Goal: Transaction & Acquisition: Purchase product/service

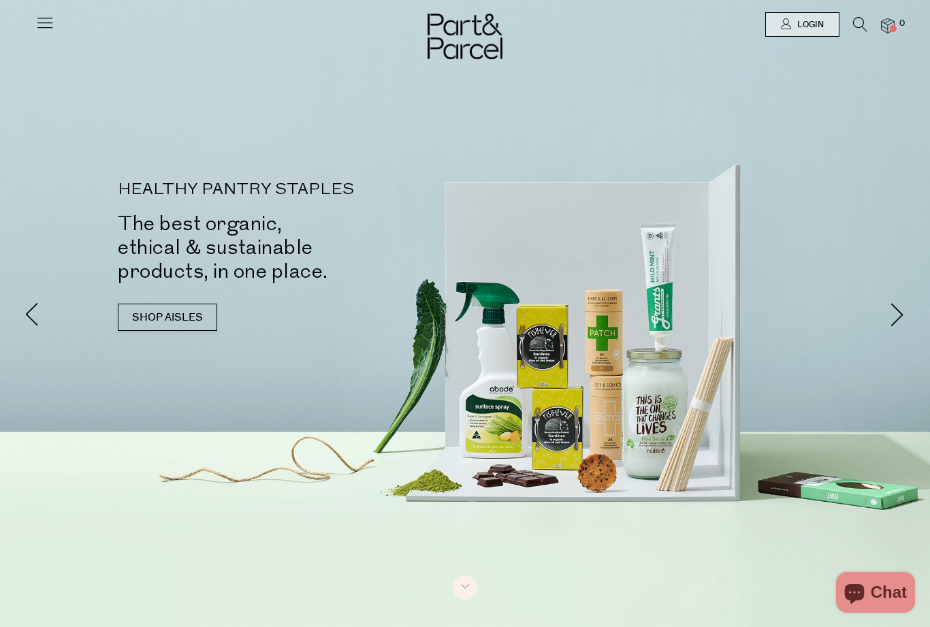
click at [148, 304] on link "SHOP AISLES" at bounding box center [167, 317] width 99 height 27
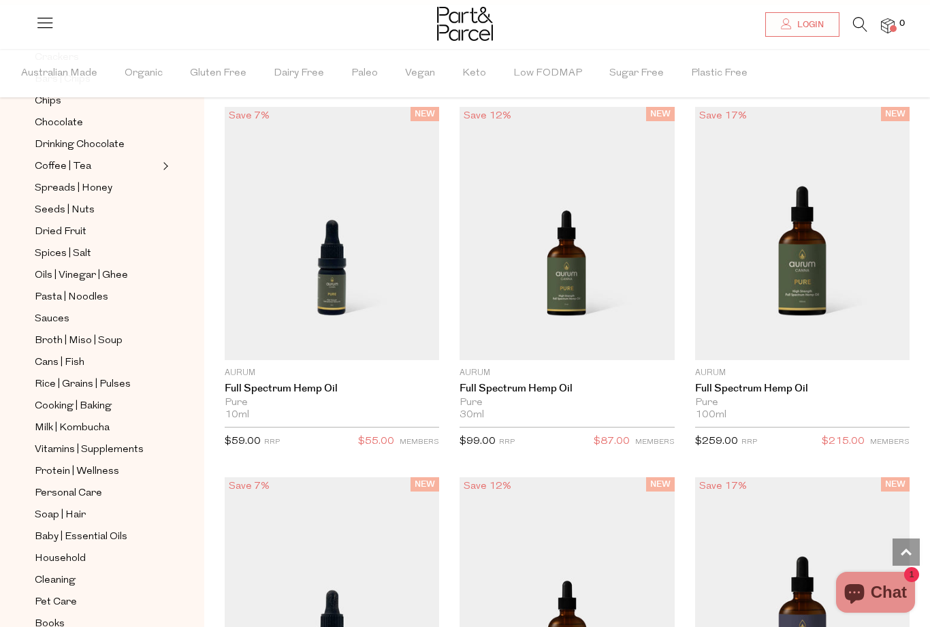
scroll to position [276, 0]
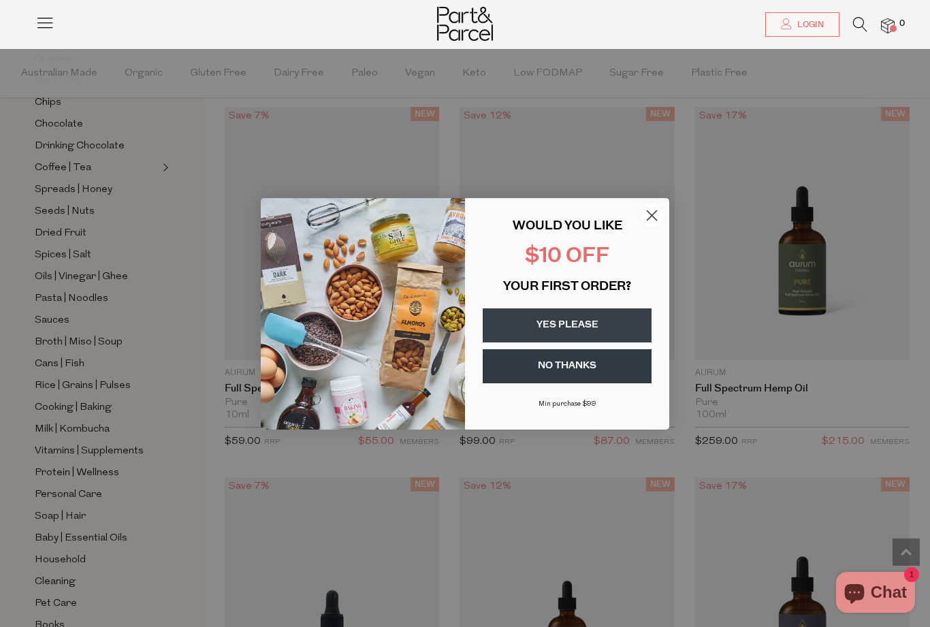
click at [657, 220] on icon "Close dialog" at bounding box center [652, 215] width 10 height 10
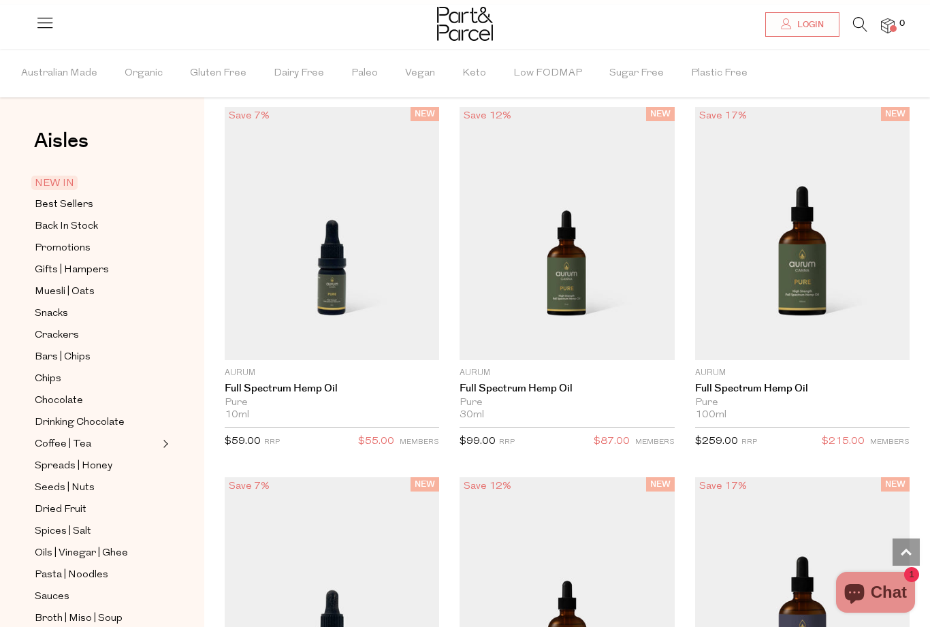
scroll to position [0, 0]
click at [63, 308] on span "Snacks" at bounding box center [51, 314] width 33 height 16
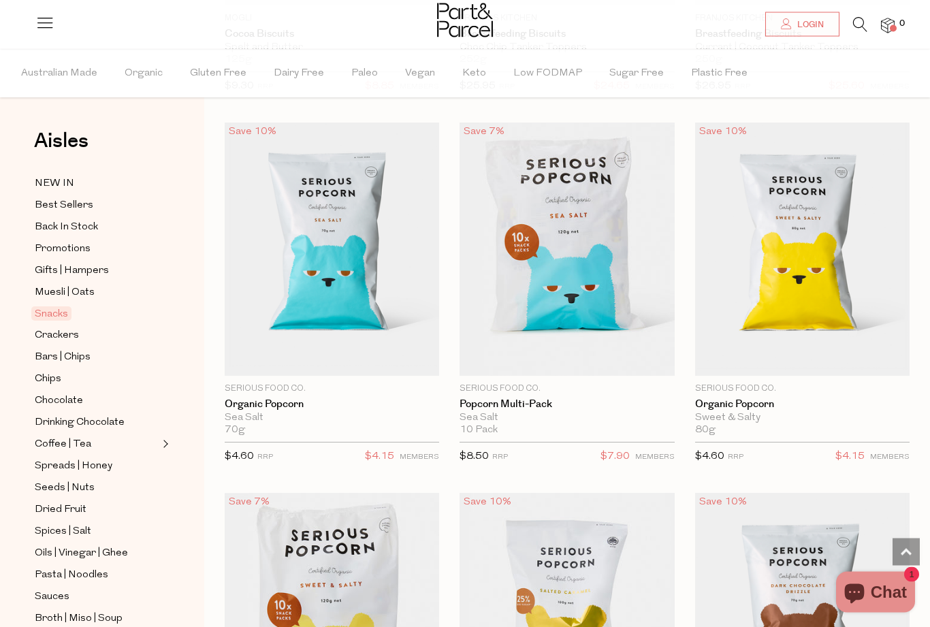
scroll to position [5255, 0]
click at [579, 353] on span "Add To Parcel" at bounding box center [567, 367] width 206 height 29
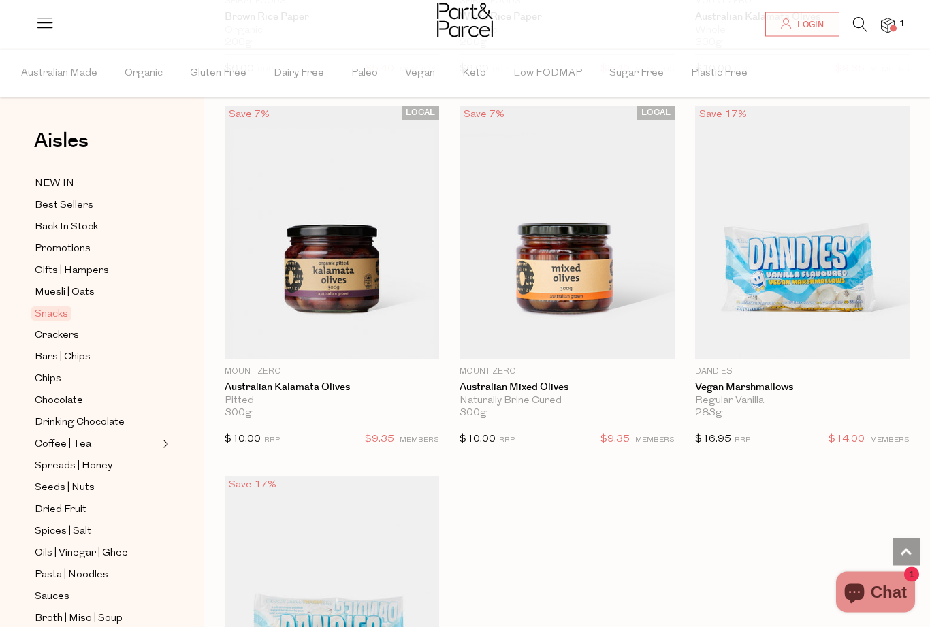
scroll to position [8282, 0]
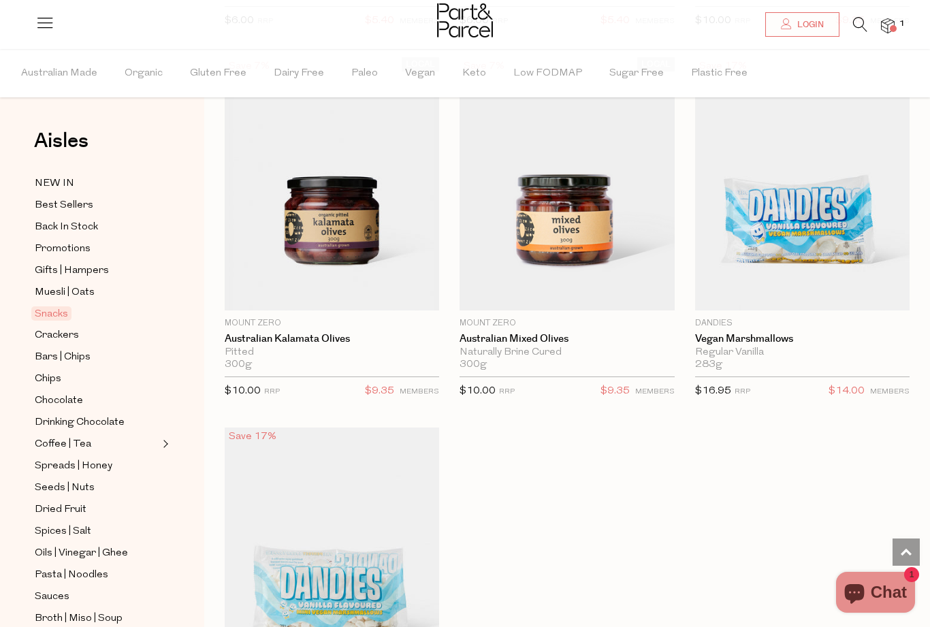
click at [78, 327] on span "Crackers" at bounding box center [57, 335] width 44 height 16
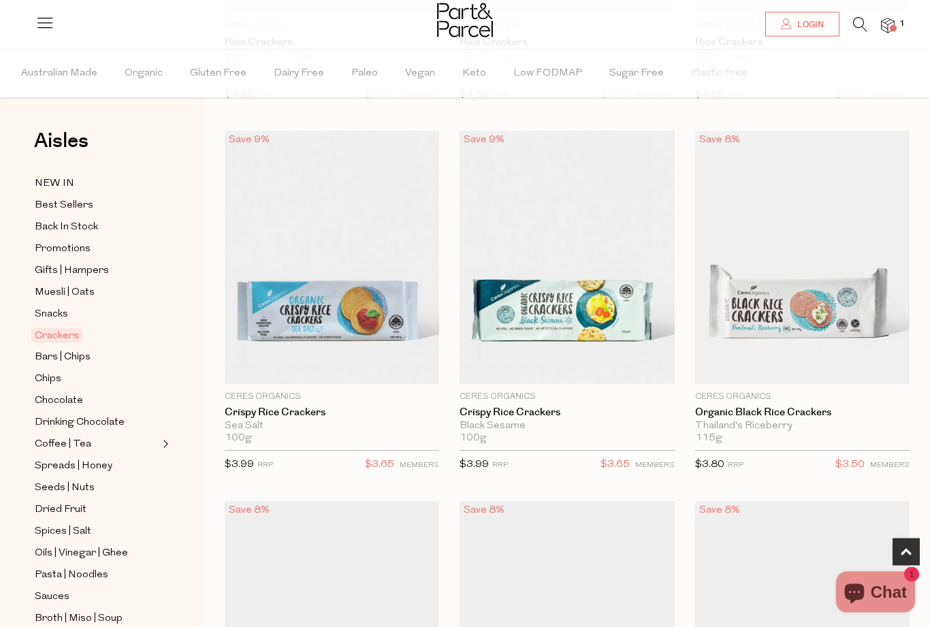
scroll to position [417, 0]
click at [388, 374] on span "Add To Parcel" at bounding box center [332, 375] width 206 height 29
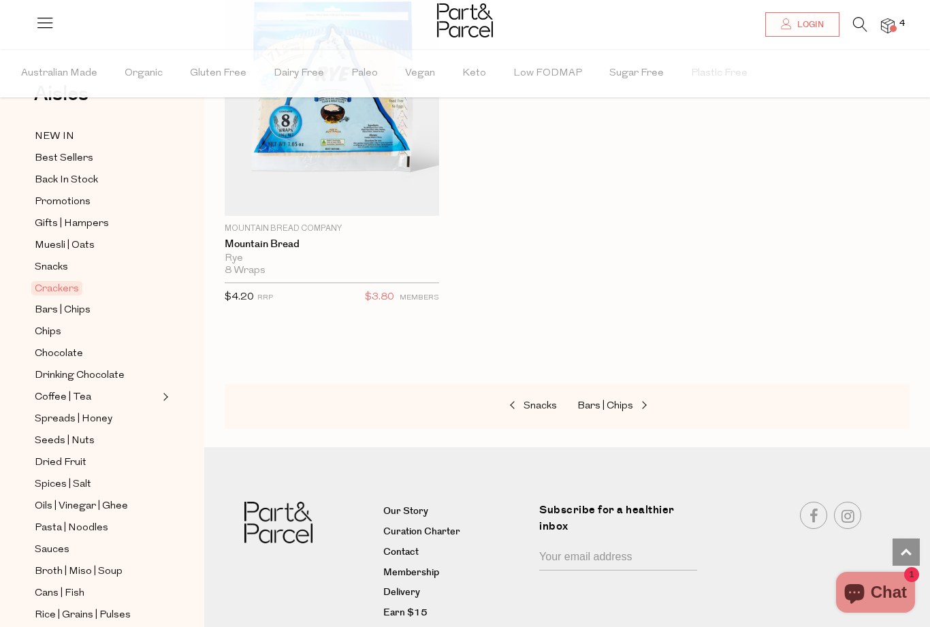
scroll to position [48, 0]
click at [80, 302] on span "Bars | Chips" at bounding box center [63, 310] width 56 height 16
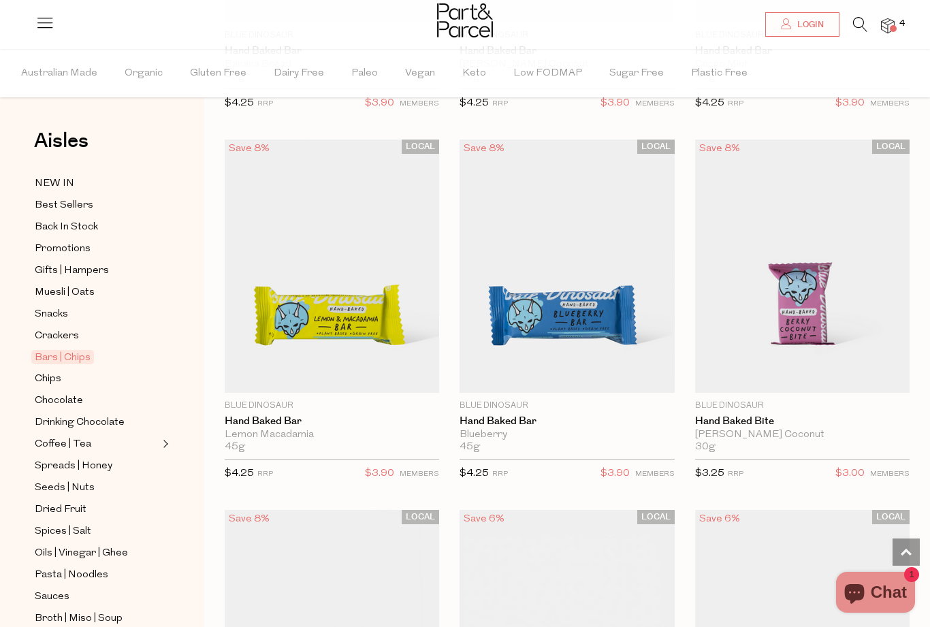
scroll to position [3018, 0]
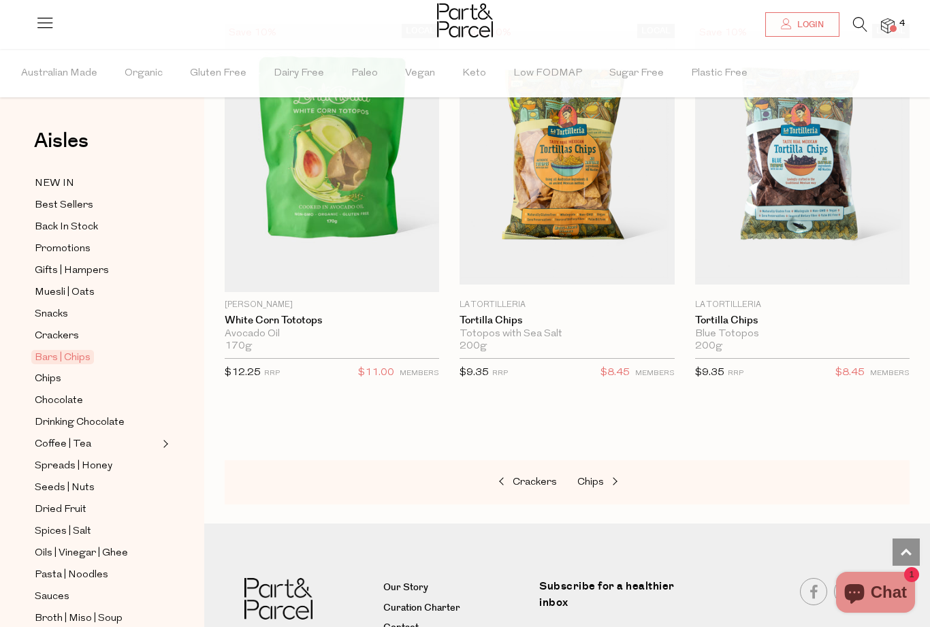
scroll to position [8361, 0]
click at [61, 372] on span "Chips" at bounding box center [48, 379] width 27 height 16
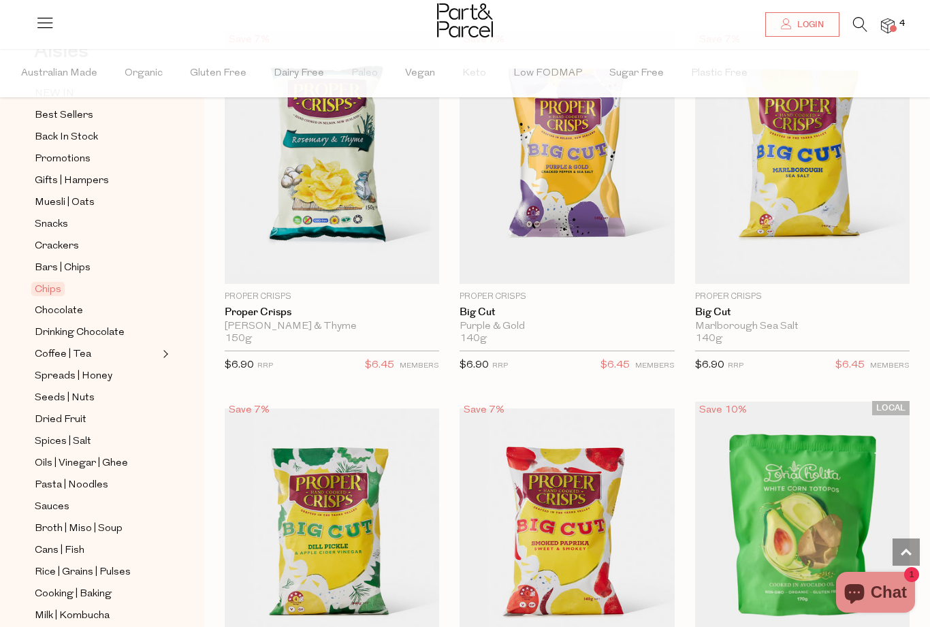
scroll to position [91, 0]
click at [89, 476] on span "Pasta | Noodles" at bounding box center [72, 484] width 74 height 16
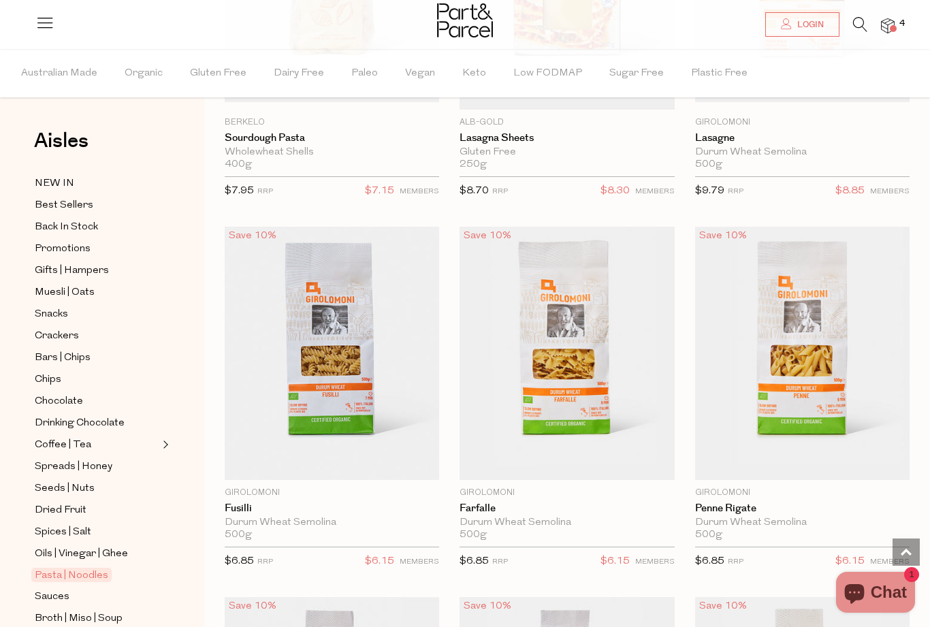
scroll to position [2930, 0]
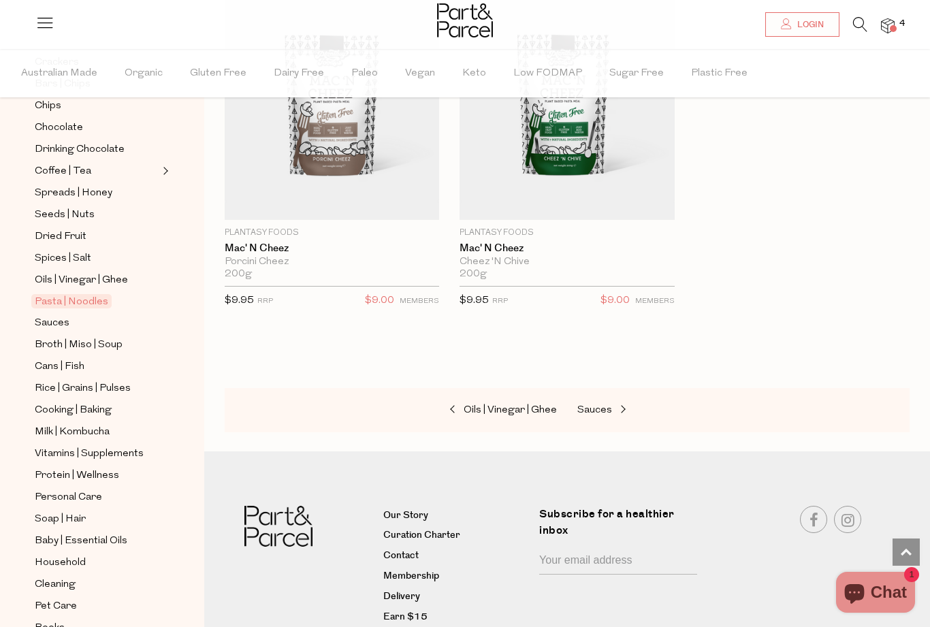
scroll to position [276, 0]
click at [85, 400] on span "Cooking | Baking" at bounding box center [73, 408] width 77 height 16
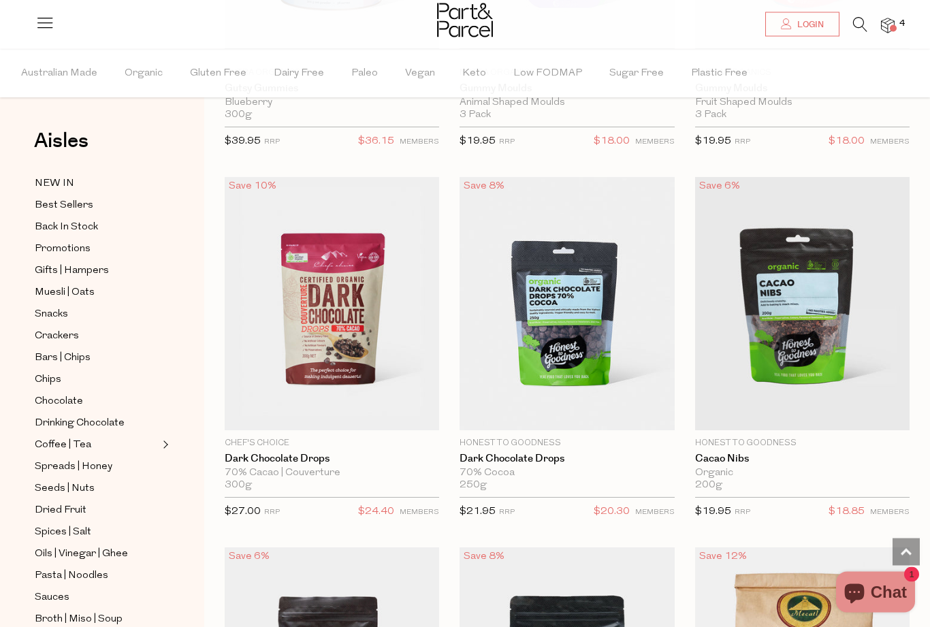
scroll to position [2978, 0]
click at [368, 416] on span "Add To Parcel" at bounding box center [332, 423] width 84 height 14
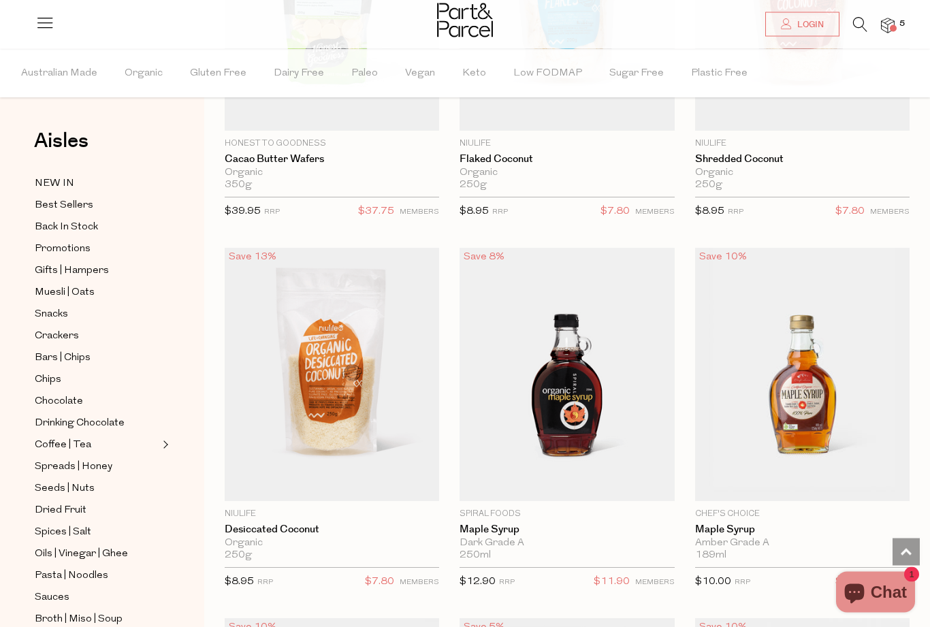
scroll to position [4019, 0]
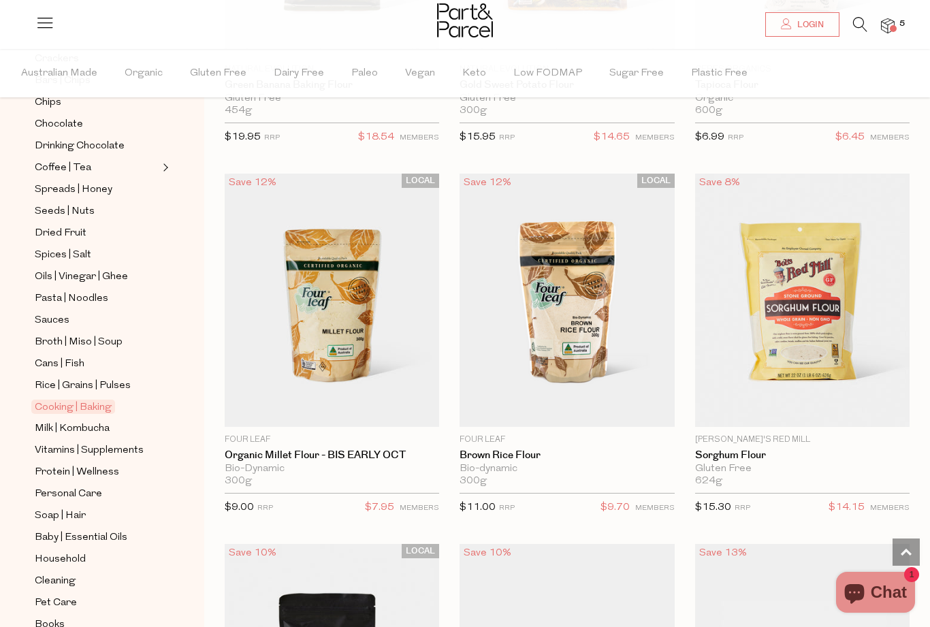
scroll to position [276, 0]
click at [77, 552] on span "Household" at bounding box center [60, 560] width 51 height 16
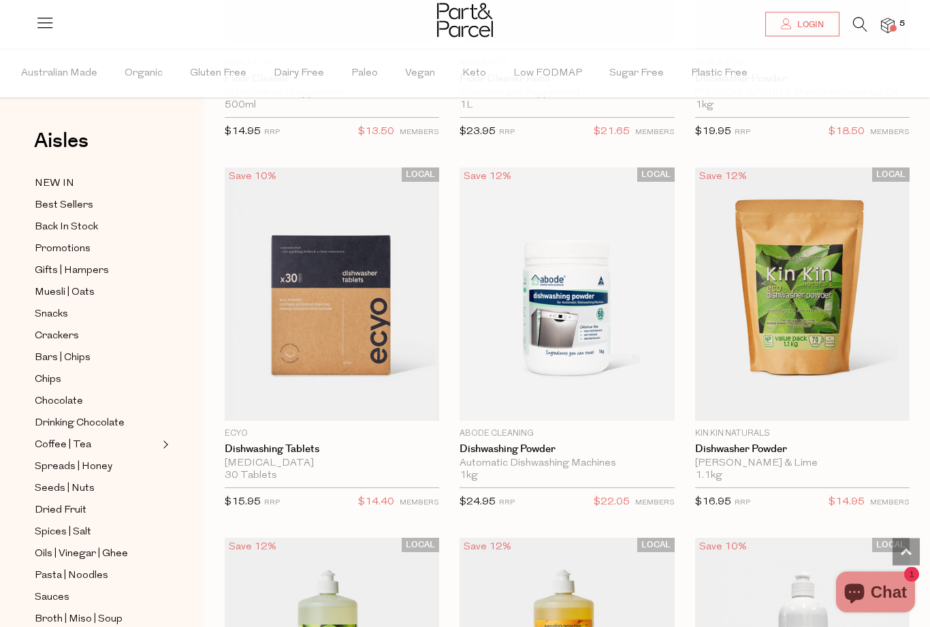
scroll to position [3358, 0]
click at [809, 294] on span "Add To Parcel" at bounding box center [802, 287] width 84 height 14
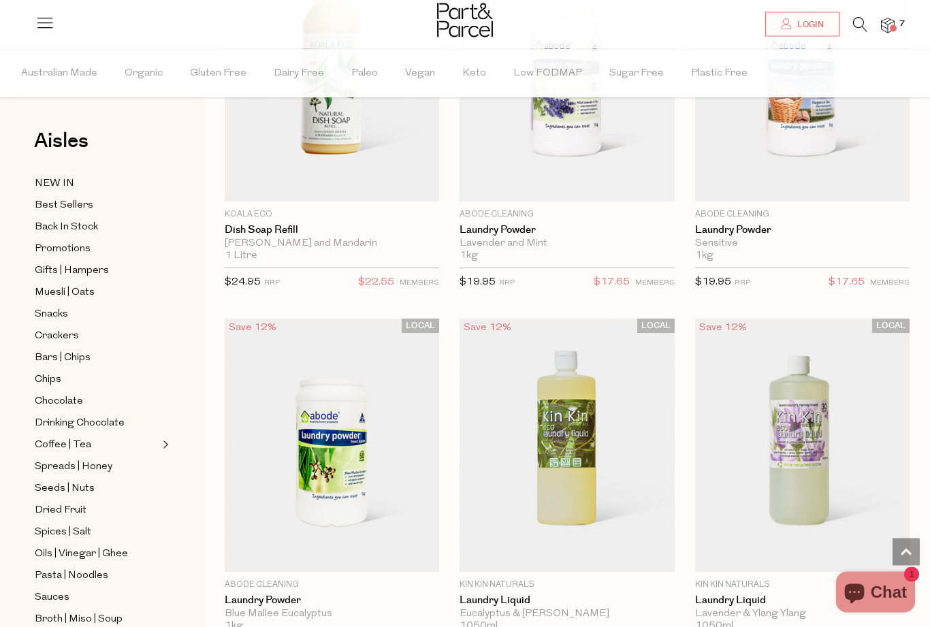
scroll to position [4762, 0]
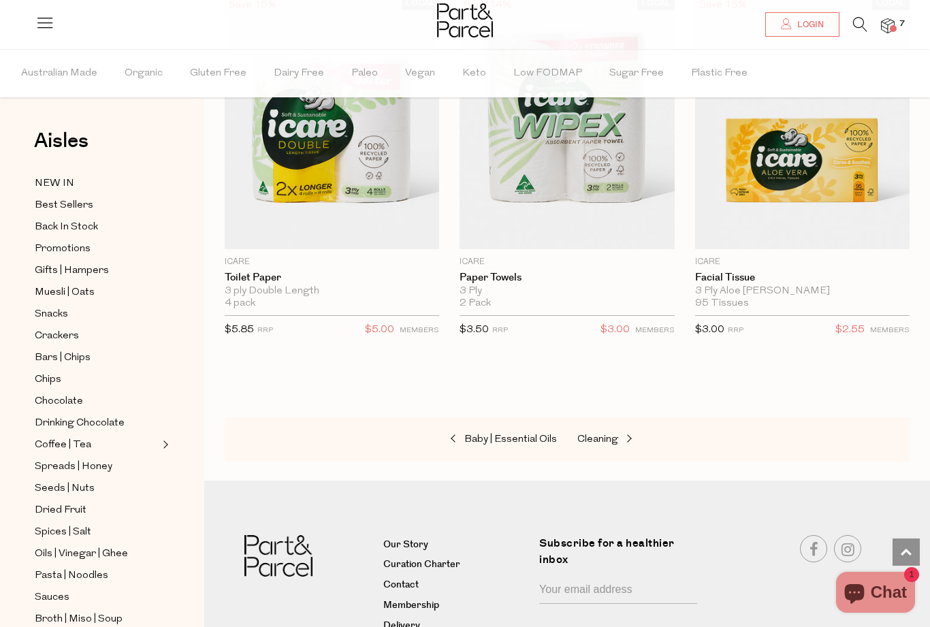
scroll to position [9909, 0]
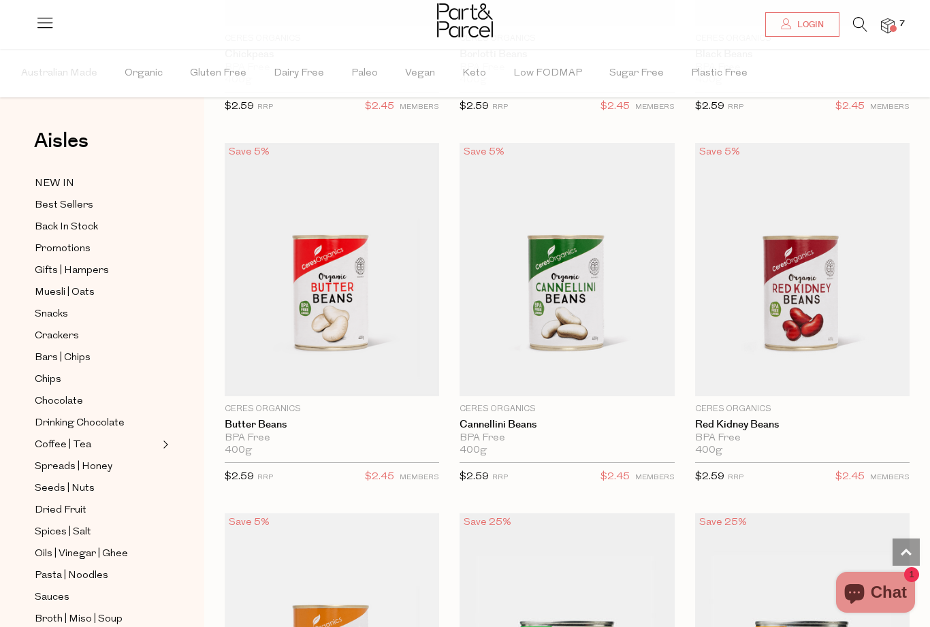
scroll to position [737, 0]
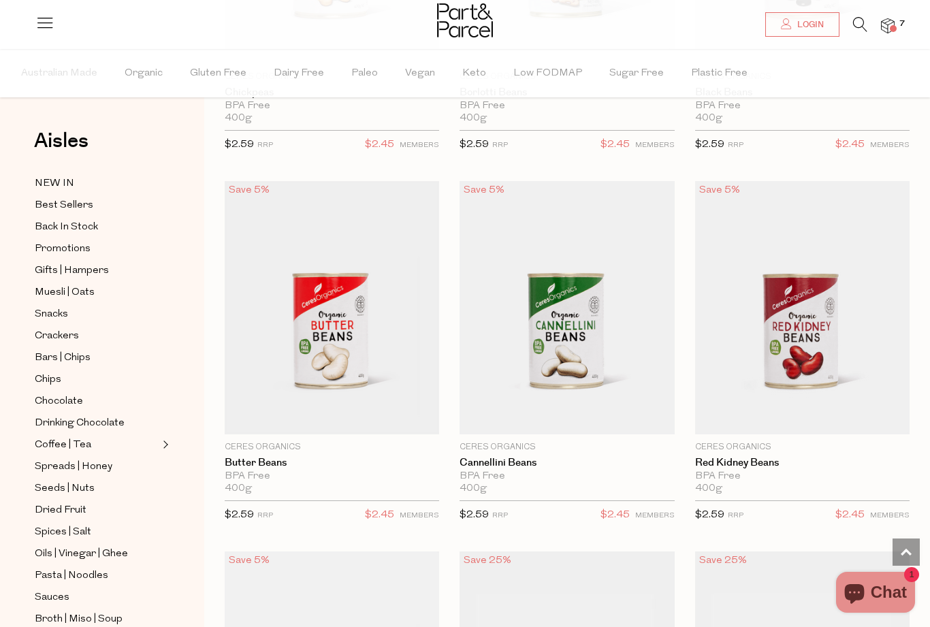
click at [894, 21] on img at bounding box center [888, 26] width 14 height 16
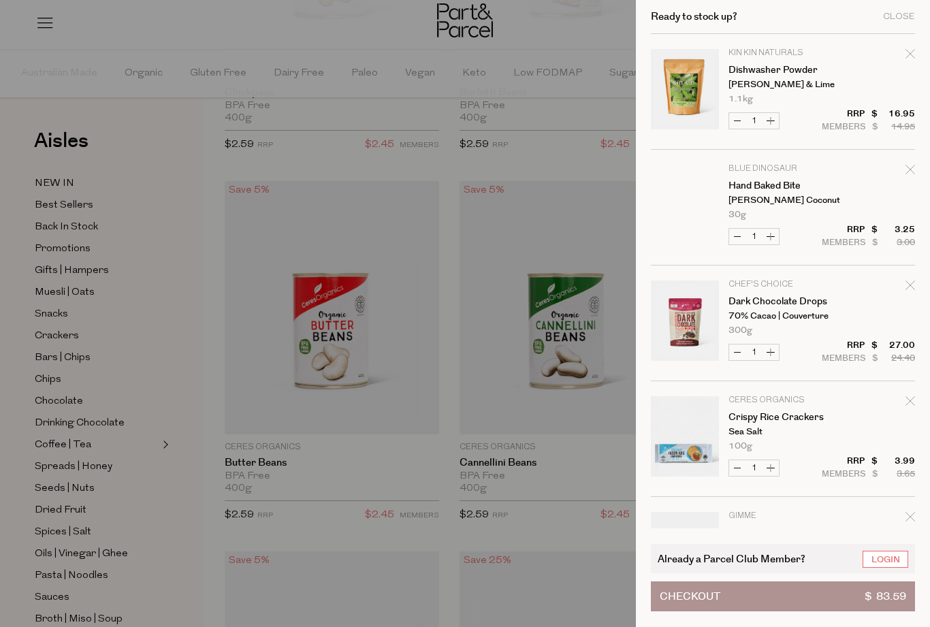
scroll to position [0, 0]
click at [549, 156] on div at bounding box center [465, 313] width 930 height 627
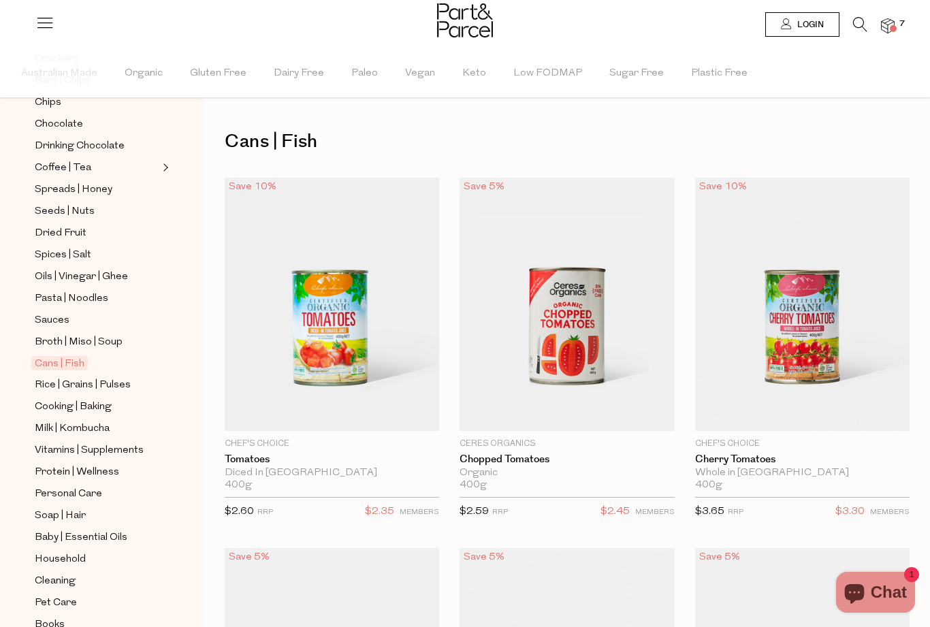
scroll to position [276, 0]
click at [91, 421] on span "Milk | Kombucha" at bounding box center [72, 429] width 75 height 16
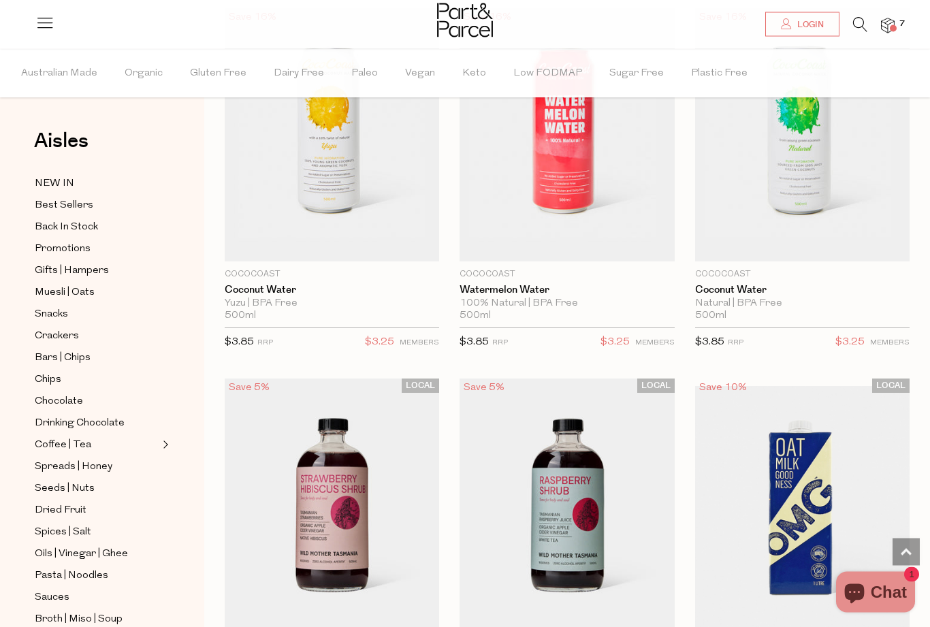
scroll to position [943, 0]
click at [894, 25] on img at bounding box center [888, 26] width 14 height 16
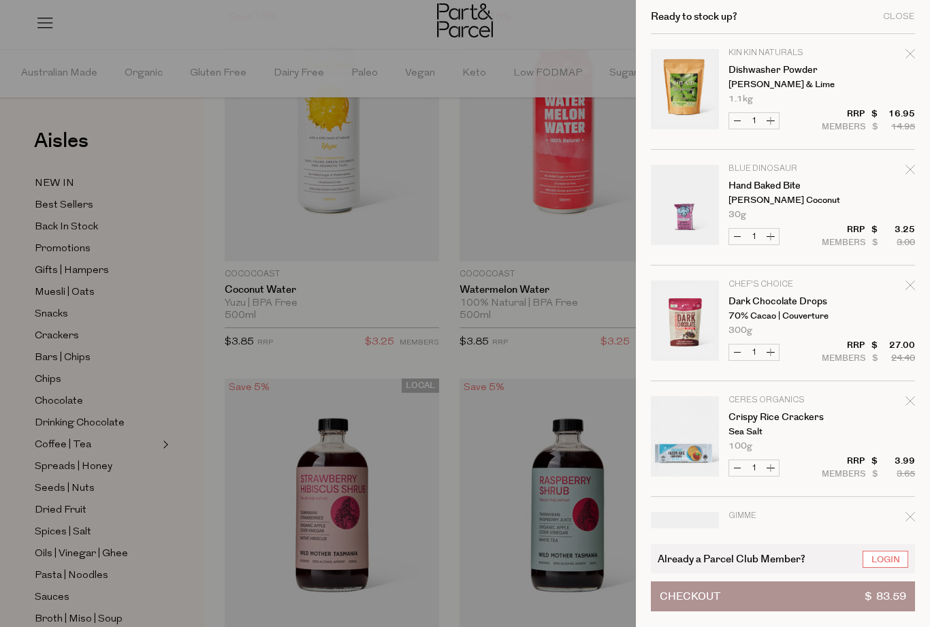
click at [910, 172] on icon "Remove Hand Baked Bite" at bounding box center [909, 169] width 9 height 9
type input "Add Membership"
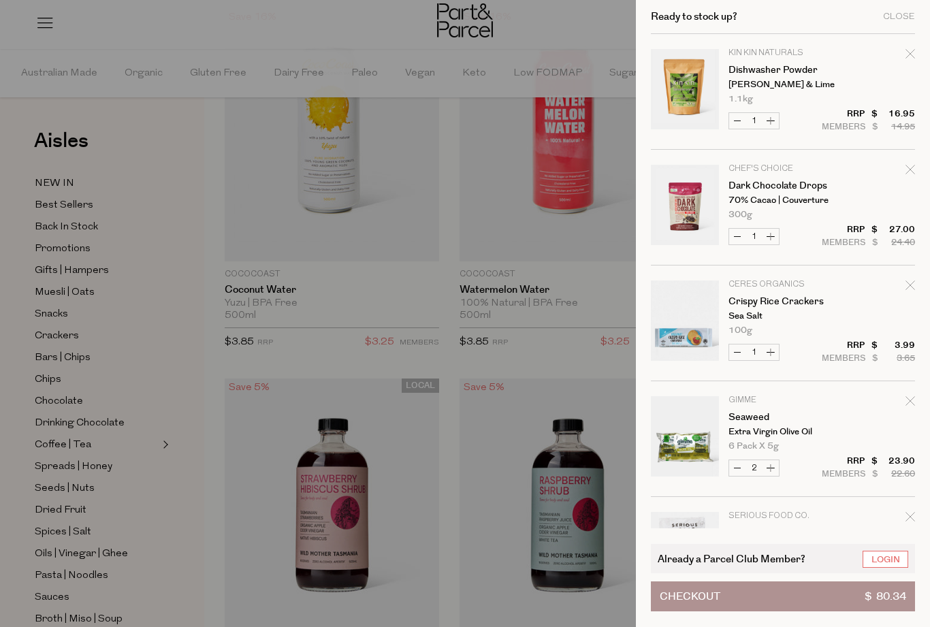
click at [911, 172] on icon "Remove Dark Chocolate Drops" at bounding box center [909, 169] width 9 height 9
type input "Add Membership"
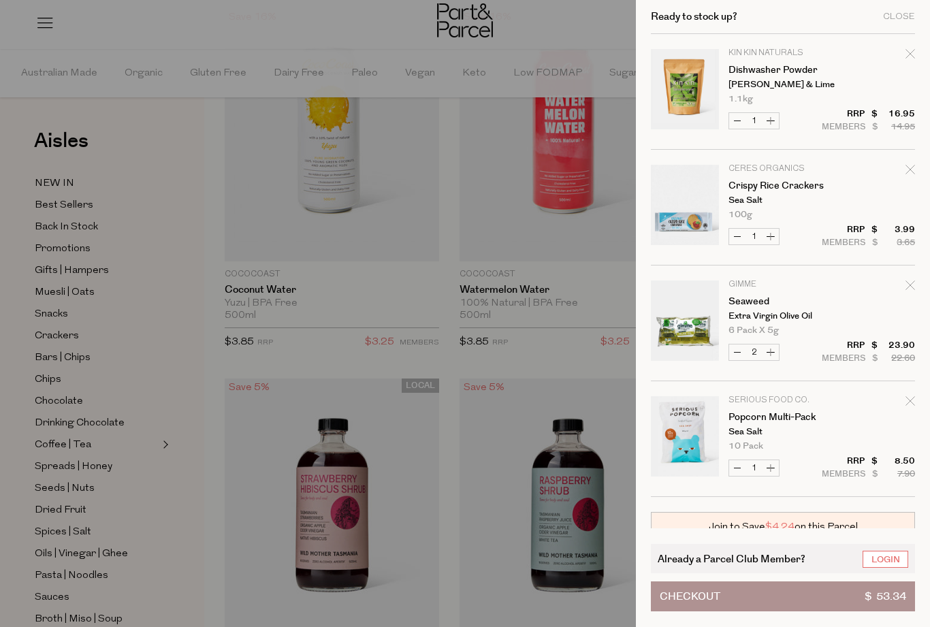
click at [778, 236] on button "Increase Crispy Rice Crackers" at bounding box center [770, 237] width 16 height 16
type input "2"
click at [777, 234] on button "Increase Crispy Rice Crackers" at bounding box center [770, 237] width 16 height 16
type input "3"
click at [778, 236] on button "Increase Crispy Rice Crackers" at bounding box center [770, 237] width 16 height 16
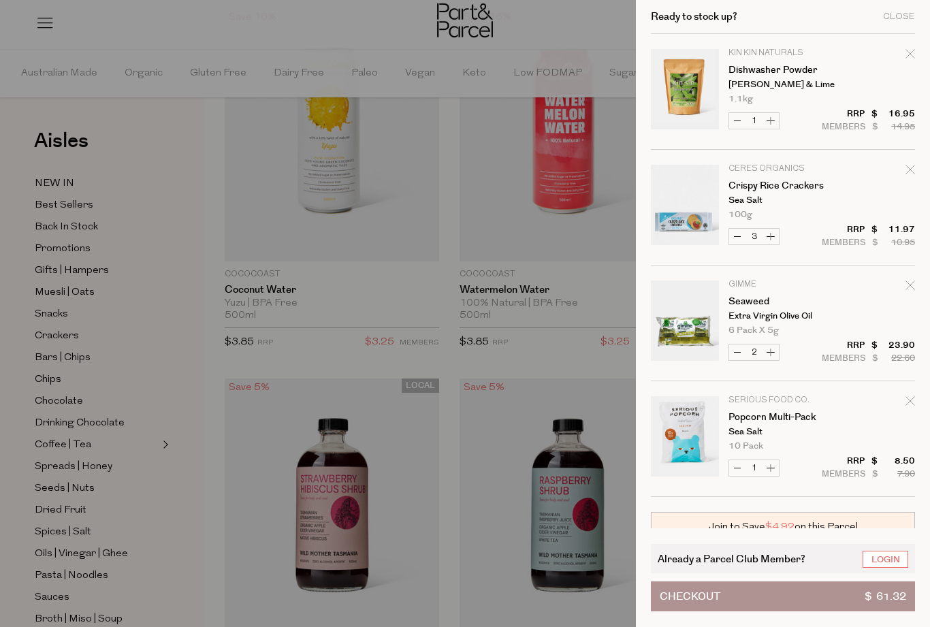
type input "4"
click at [779, 235] on form "Image Product Total Qty Kin Kin Naturals Dishwasher Powder Lemon Myrtle & Lime …" at bounding box center [783, 265] width 264 height 463
click at [776, 231] on button "Increase Crispy Rice Crackers" at bounding box center [770, 237] width 16 height 16
type input "5"
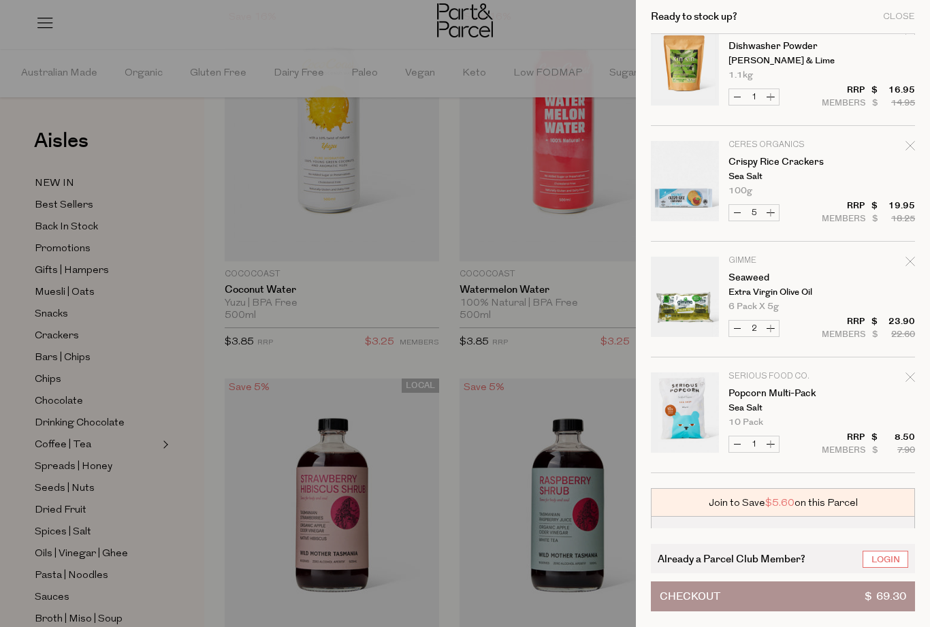
scroll to position [25, 0]
click at [743, 325] on button "Decrease Seaweed" at bounding box center [737, 327] width 16 height 16
type input "1"
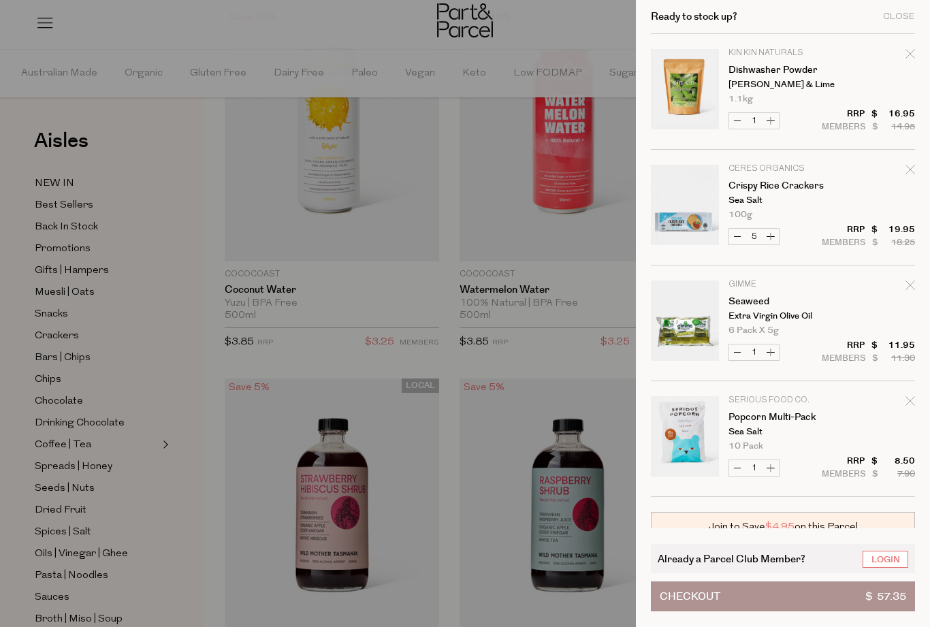
scroll to position [0, 0]
click at [805, 361] on tr "Gimme Seaweed Extra Virgin Olive Oil 6 Pack x 5g Only 33 Available Decrease Sea…" at bounding box center [783, 330] width 264 height 101
click at [775, 353] on button "Increase Seaweed" at bounding box center [770, 352] width 16 height 16
type input "2"
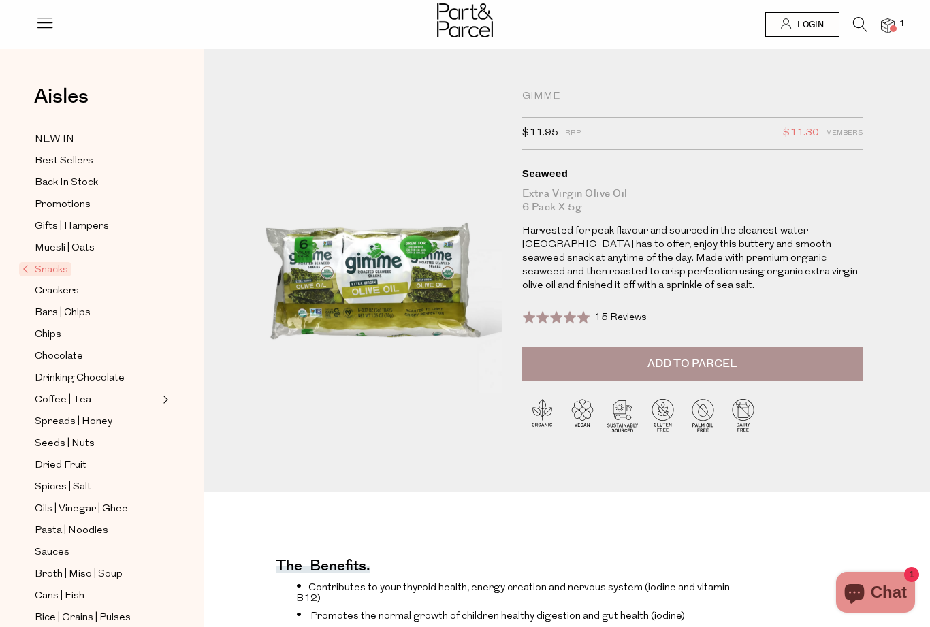
click at [679, 368] on span "Add to Parcel" at bounding box center [691, 364] width 89 height 16
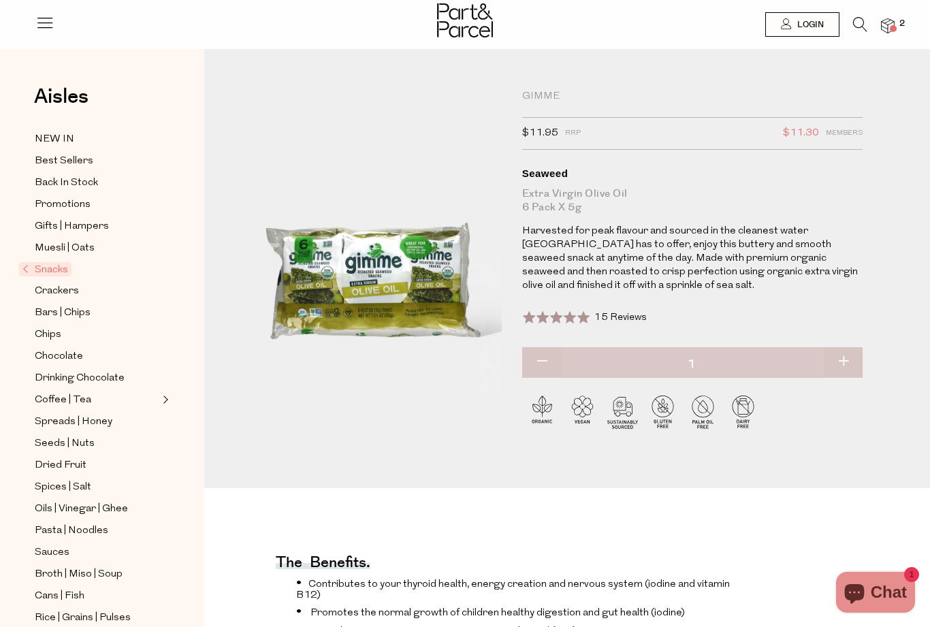
click at [843, 364] on button "button" at bounding box center [843, 362] width 39 height 30
type input "2"
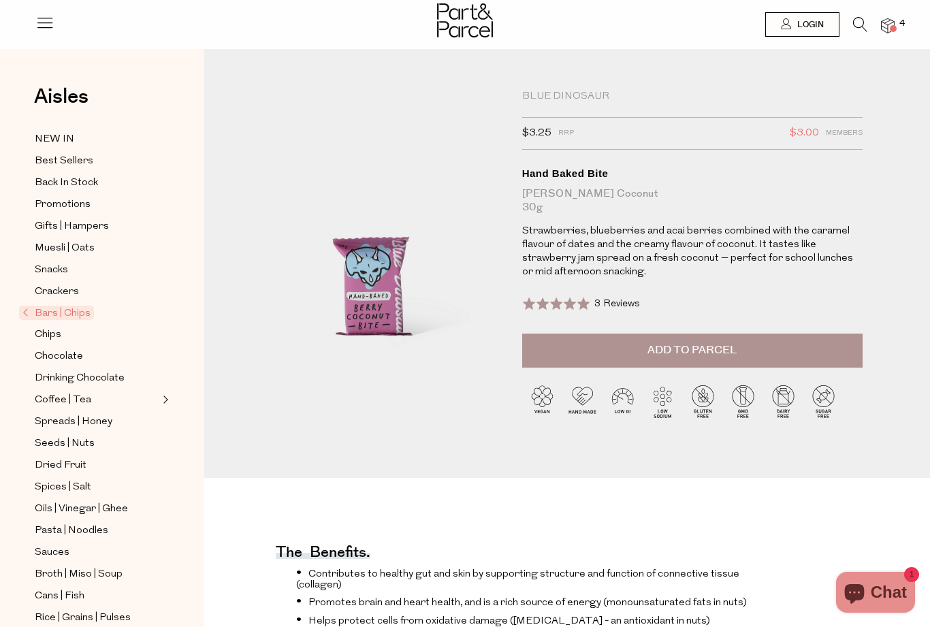
click at [683, 353] on span "Add to Parcel" at bounding box center [691, 350] width 89 height 16
